Goal: Information Seeking & Learning: Learn about a topic

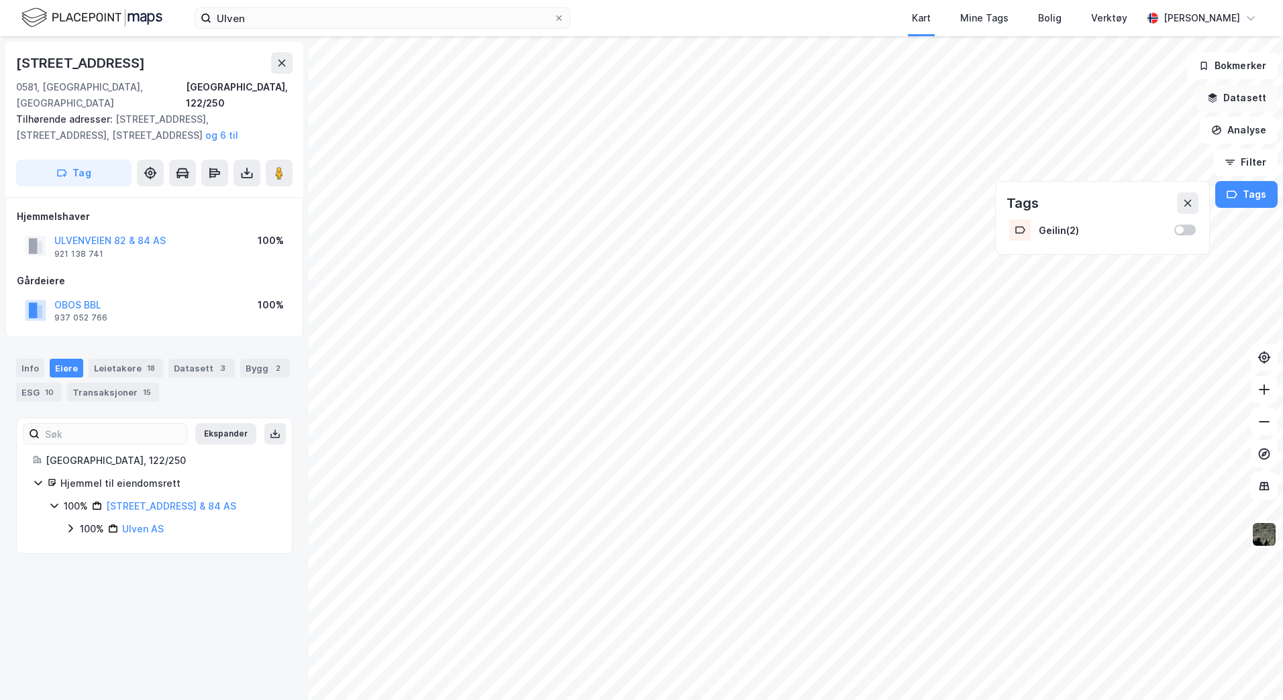
click at [1237, 98] on button "Datasett" at bounding box center [1236, 98] width 82 height 27
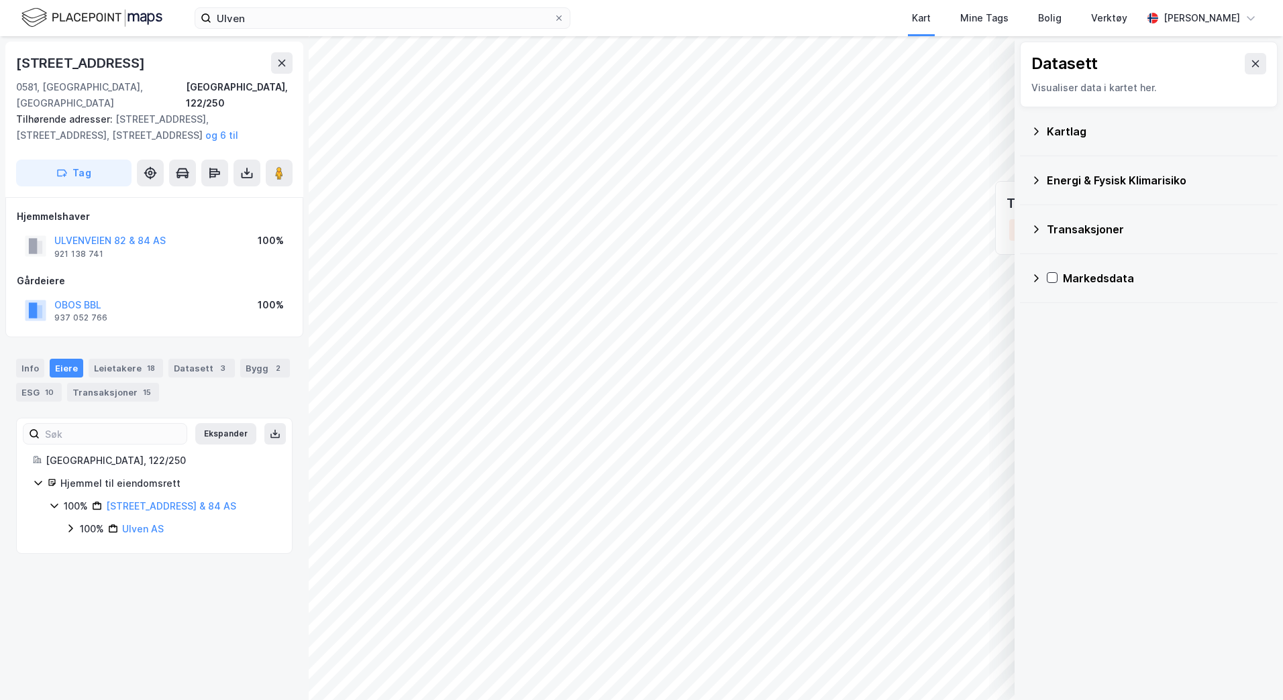
click at [1036, 139] on div "Kartlag" at bounding box center [1148, 131] width 236 height 32
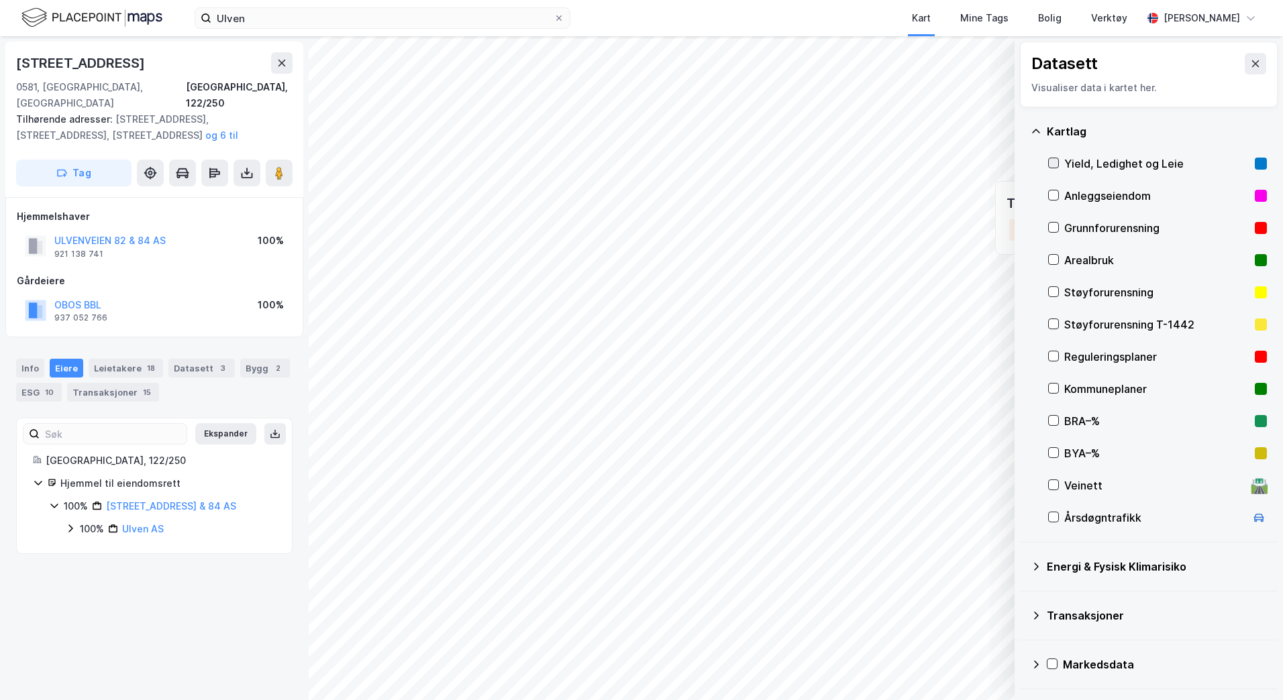
click at [1057, 162] on icon at bounding box center [1052, 162] width 9 height 9
click at [1057, 195] on icon at bounding box center [1052, 195] width 9 height 9
click at [1050, 228] on icon at bounding box center [1052, 227] width 9 height 9
click at [1056, 189] on div "Anleggseiendom" at bounding box center [1157, 196] width 219 height 32
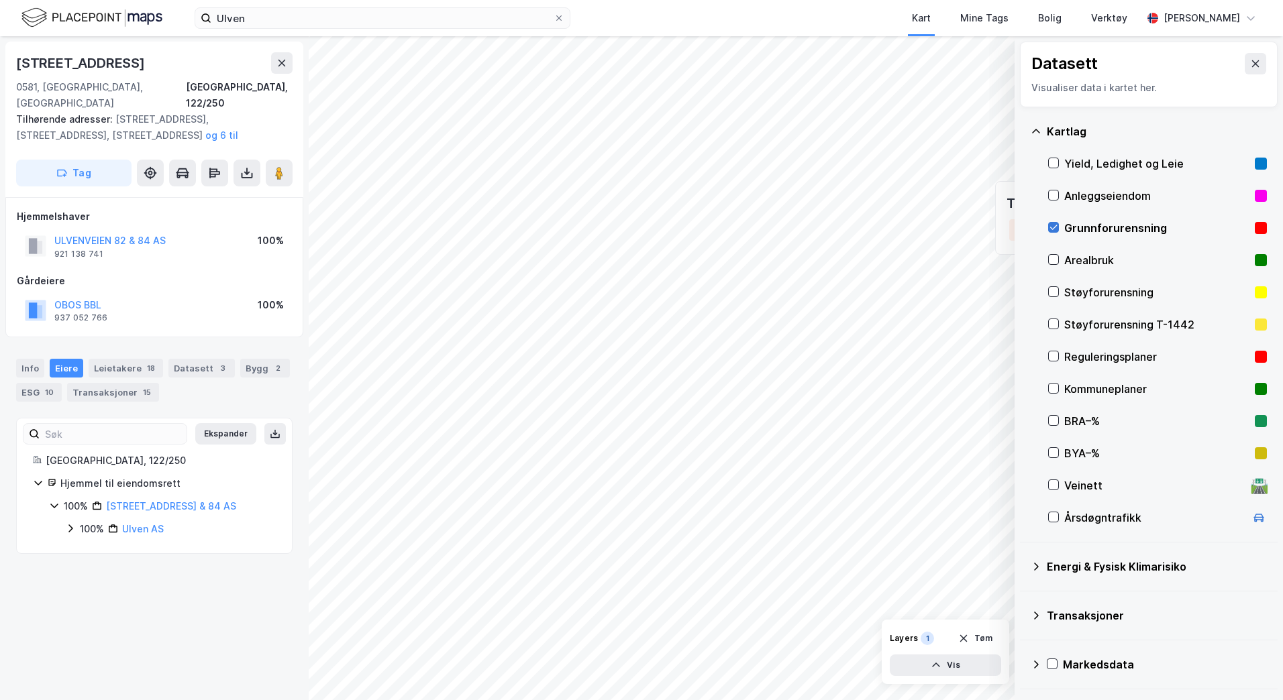
click at [1053, 229] on icon at bounding box center [1053, 227] width 7 height 5
click at [1051, 261] on icon at bounding box center [1052, 259] width 9 height 9
click at [1054, 260] on icon at bounding box center [1053, 260] width 7 height 5
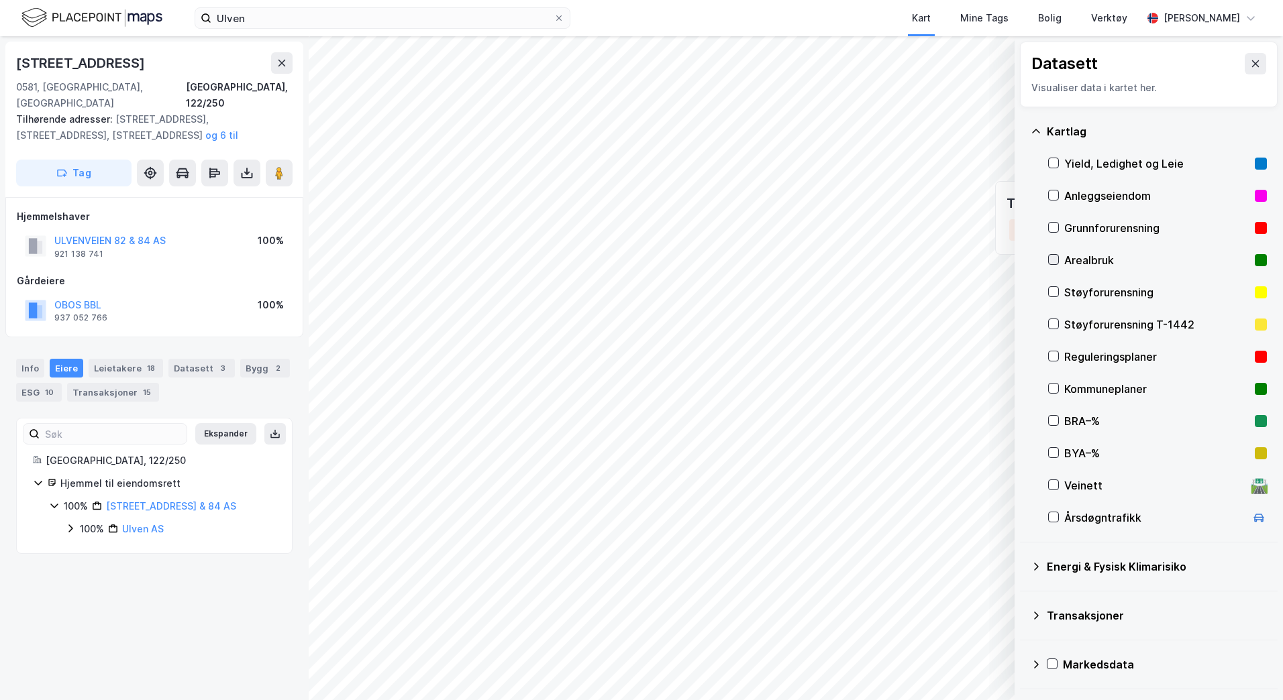
click at [1054, 260] on icon at bounding box center [1053, 260] width 7 height 5
click at [1051, 288] on icon at bounding box center [1052, 291] width 9 height 9
click at [1051, 325] on icon at bounding box center [1053, 324] width 7 height 5
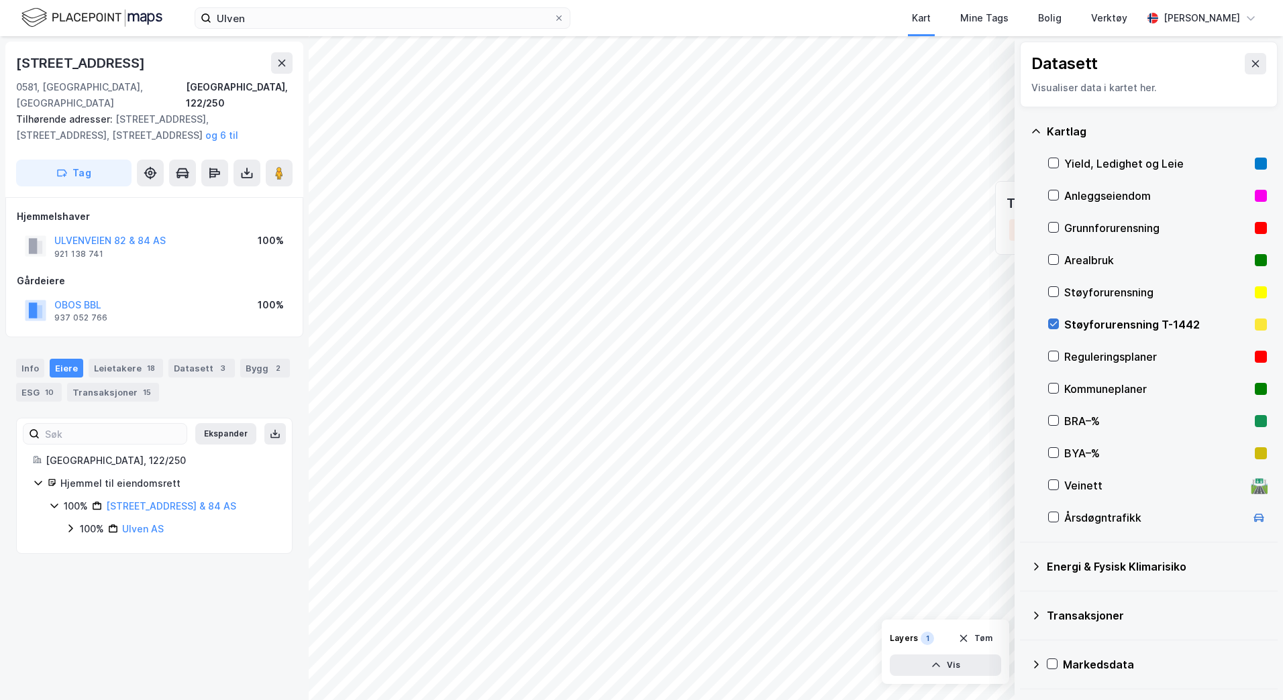
click at [1051, 325] on icon at bounding box center [1053, 324] width 7 height 5
click at [1055, 357] on icon at bounding box center [1052, 356] width 9 height 9
click at [1046, 391] on div "Kartlag Yield, Ledighet og Leie Anleggseiendom Grunnforurensning Arealbruk Støy…" at bounding box center [1149, 324] width 258 height 435
click at [1052, 391] on icon at bounding box center [1052, 388] width 9 height 9
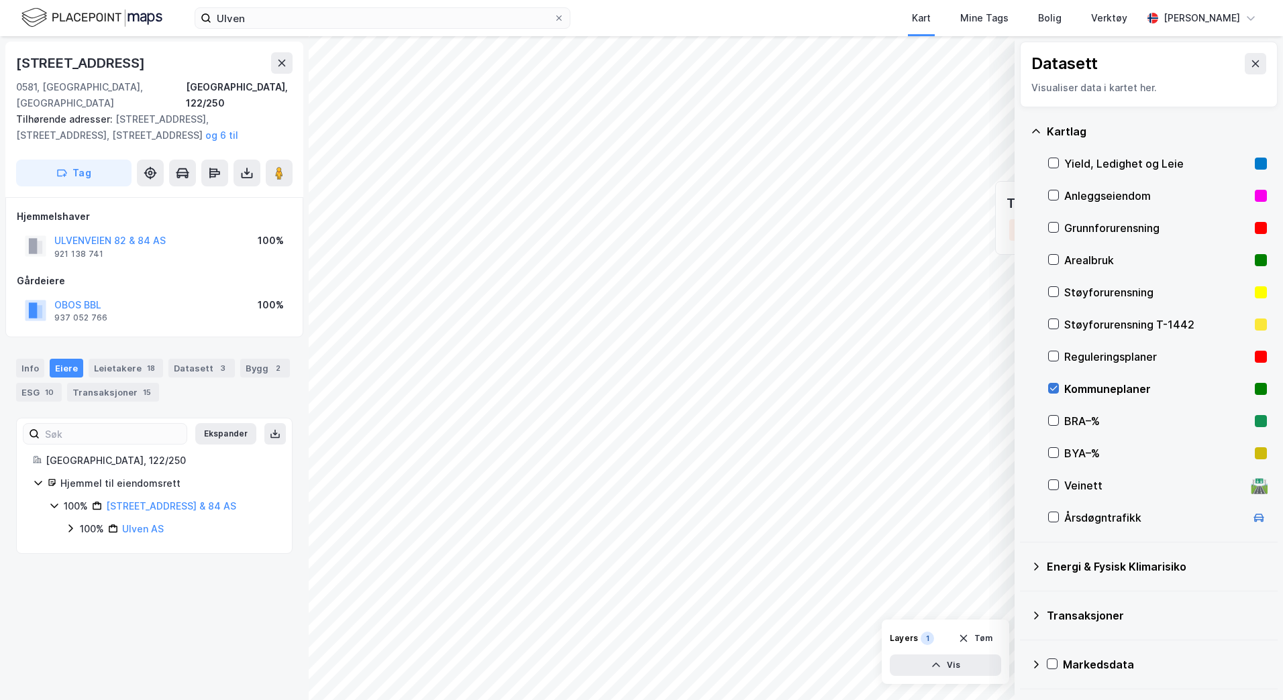
click at [1056, 392] on icon at bounding box center [1052, 388] width 9 height 9
click at [1055, 486] on icon at bounding box center [1052, 484] width 9 height 9
click at [1053, 513] on icon at bounding box center [1052, 517] width 9 height 9
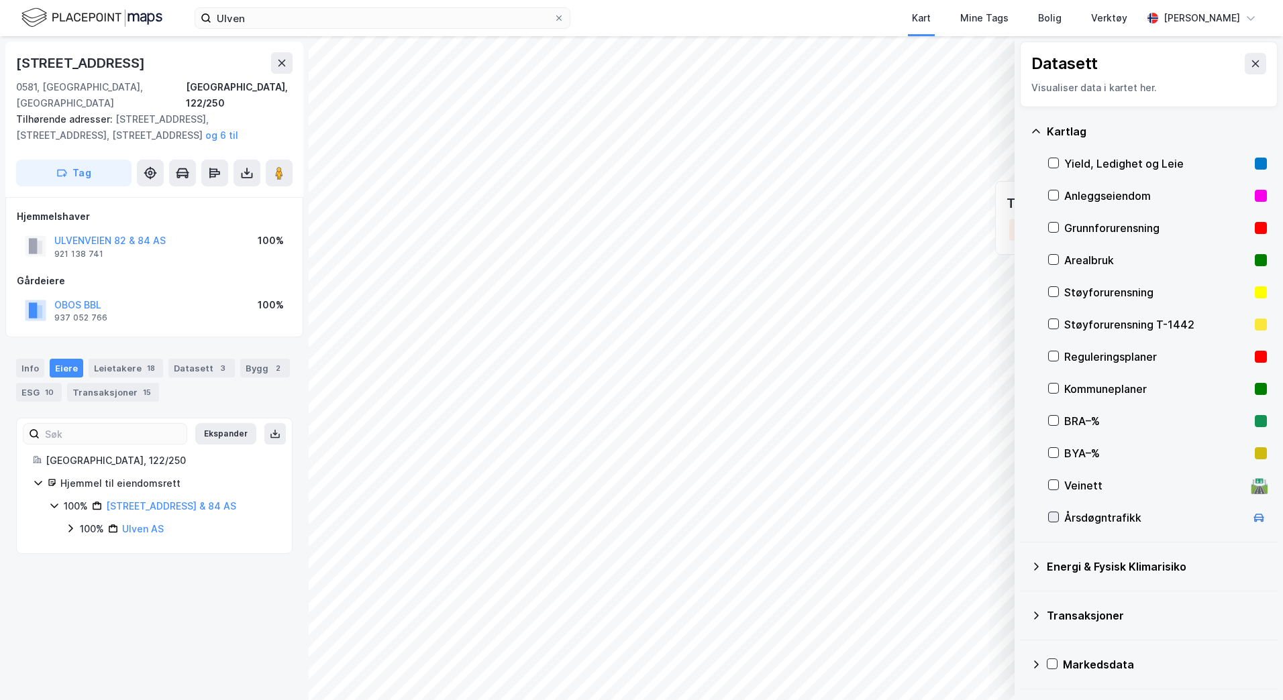
click at [1053, 513] on icon at bounding box center [1052, 517] width 9 height 9
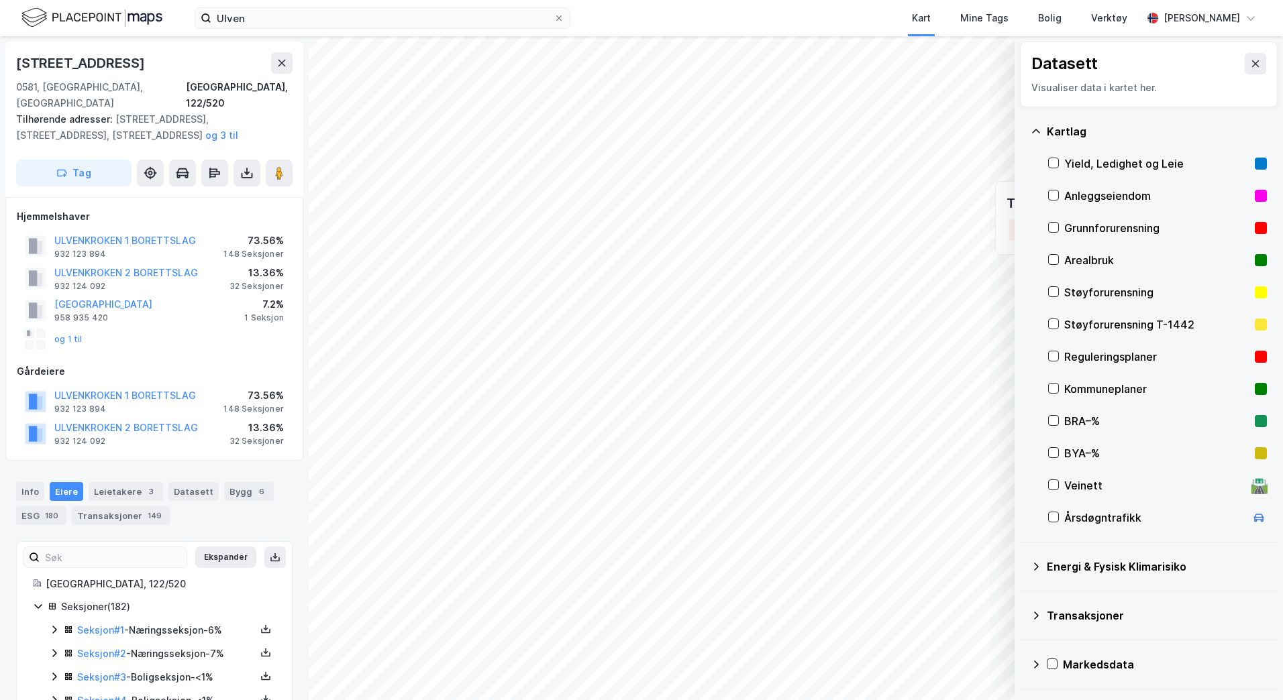
scroll to position [3, 0]
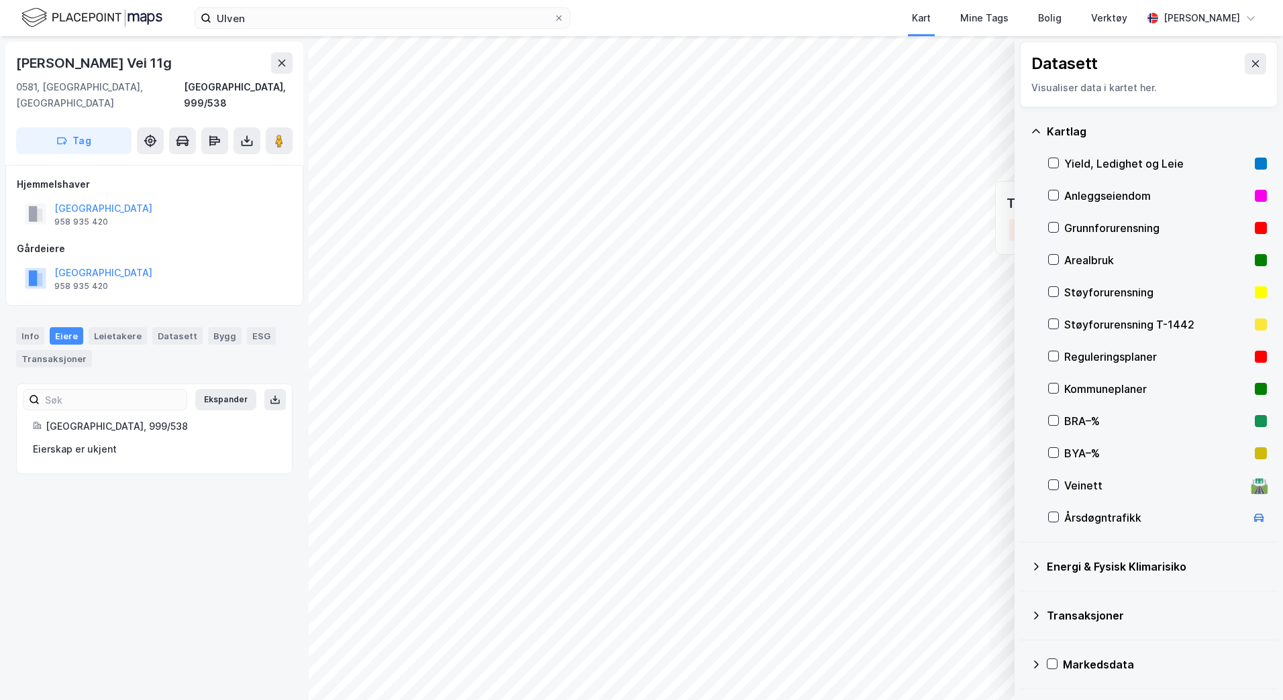
click at [191, 369] on div "Datasett Visualiser data i kartet her. [GEOGRAPHIC_DATA], [GEOGRAPHIC_DATA] og …" at bounding box center [641, 368] width 1283 height 664
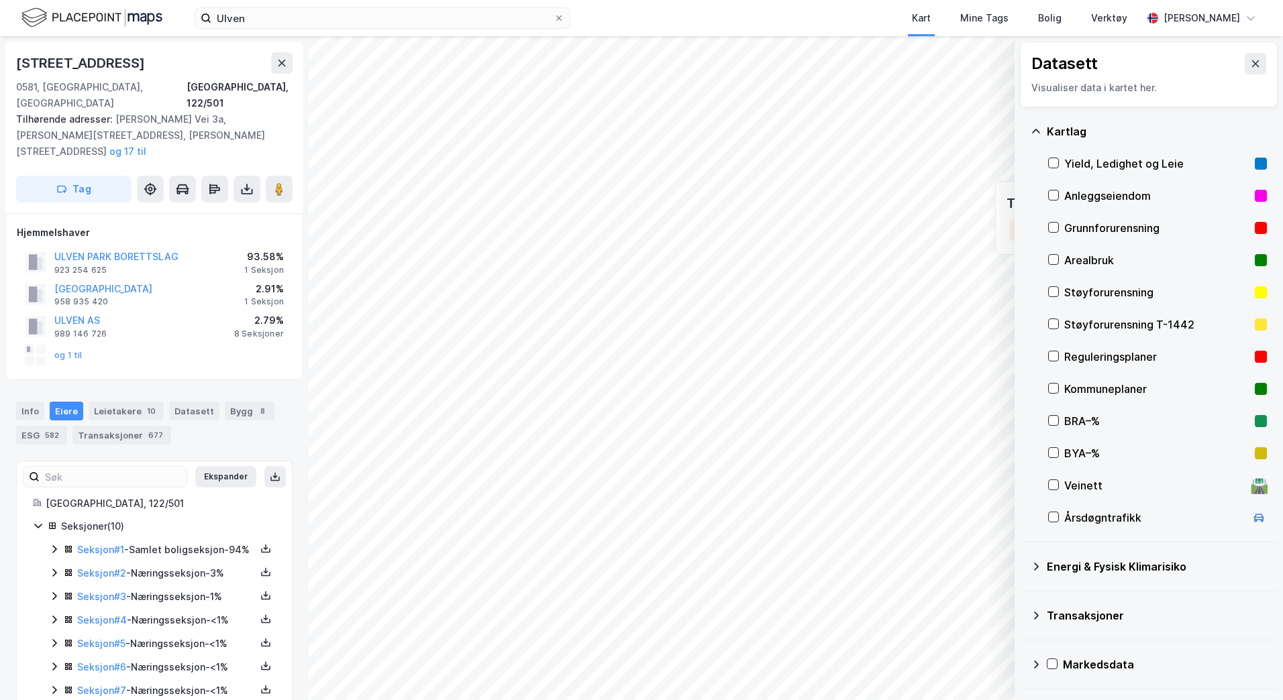
scroll to position [3, 0]
click at [296, 248] on div "Datasett Visualiser data i kartet her. Kartlag Yield, Ledighet og Leie Anleggse…" at bounding box center [641, 368] width 1283 height 664
